Goal: Check status: Check status

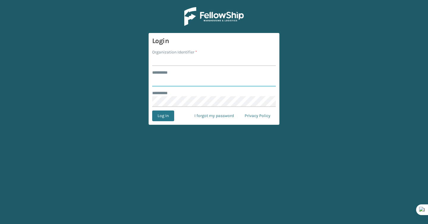
type input "*******"
click at [153, 60] on input "Organization Identifier *" at bounding box center [214, 60] width 124 height 11
type input "Brightech"
click at [163, 118] on button "Log In" at bounding box center [163, 115] width 22 height 11
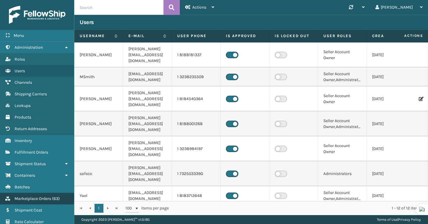
click at [41, 196] on span "Marketplace Orders" at bounding box center [33, 198] width 37 height 5
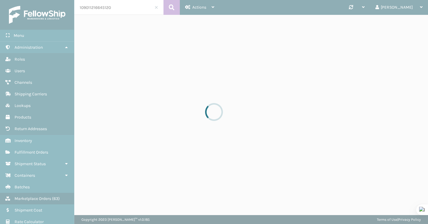
click at [102, 4] on div at bounding box center [214, 112] width 428 height 224
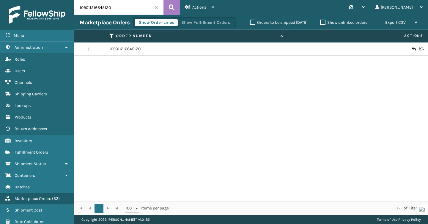
click at [102, 7] on input "109011216645120" at bounding box center [118, 7] width 89 height 15
paste input "FL-EDN"
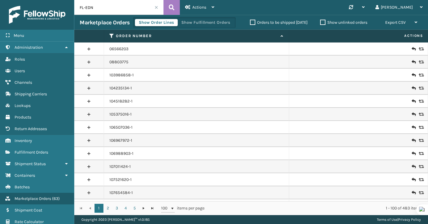
click at [102, 18] on div "Marketplace Orders Show Order Lines Show Fulfillment Orders Orders to be shippe…" at bounding box center [250, 22] width 353 height 15
click at [103, 13] on input "FL-EDN" at bounding box center [118, 7] width 89 height 15
click at [111, 1] on input "FL-EDN" at bounding box center [118, 7] width 89 height 15
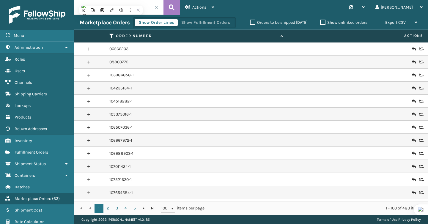
click at [111, 1] on input "FL-EDN" at bounding box center [118, 7] width 89 height 15
paste input "670586572503965"
type input "670586572503965"
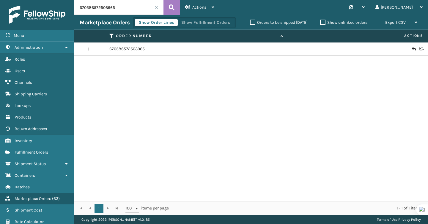
click at [124, 45] on td "670586572503965" at bounding box center [196, 48] width 185 height 13
click at [124, 48] on link "670586572503965" at bounding box center [126, 49] width 35 height 6
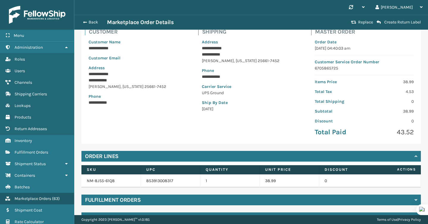
scroll to position [59, 0]
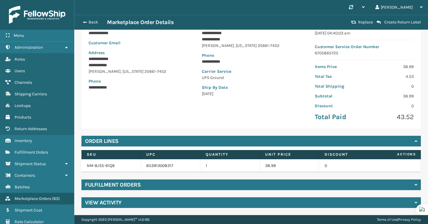
click at [136, 186] on h4 "Fulfillment Orders" at bounding box center [113, 184] width 56 height 7
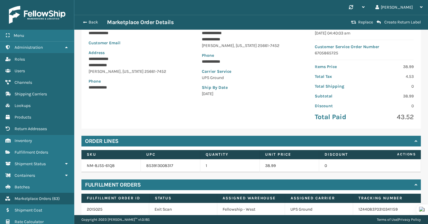
scroll to position [84, 0]
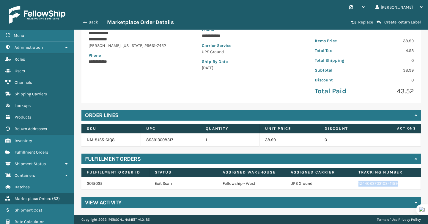
click at [363, 184] on link "1Z4408370310341159" at bounding box center [377, 183] width 39 height 5
click at [268, 11] on div "Synchronise all channels [PERSON_NAME] Log Out" at bounding box center [250, 7] width 353 height 15
